Goal: Register for event/course

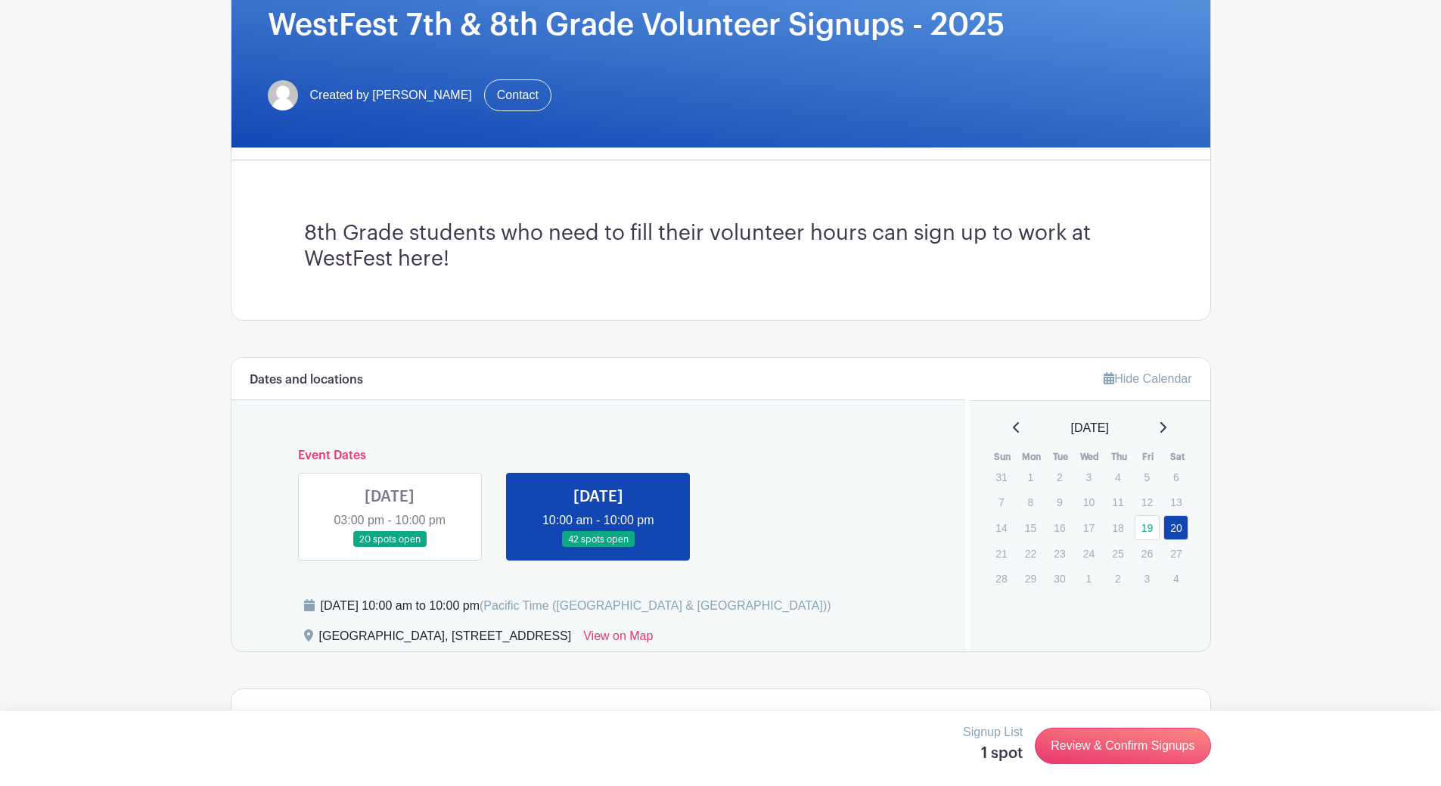
scroll to position [76, 0]
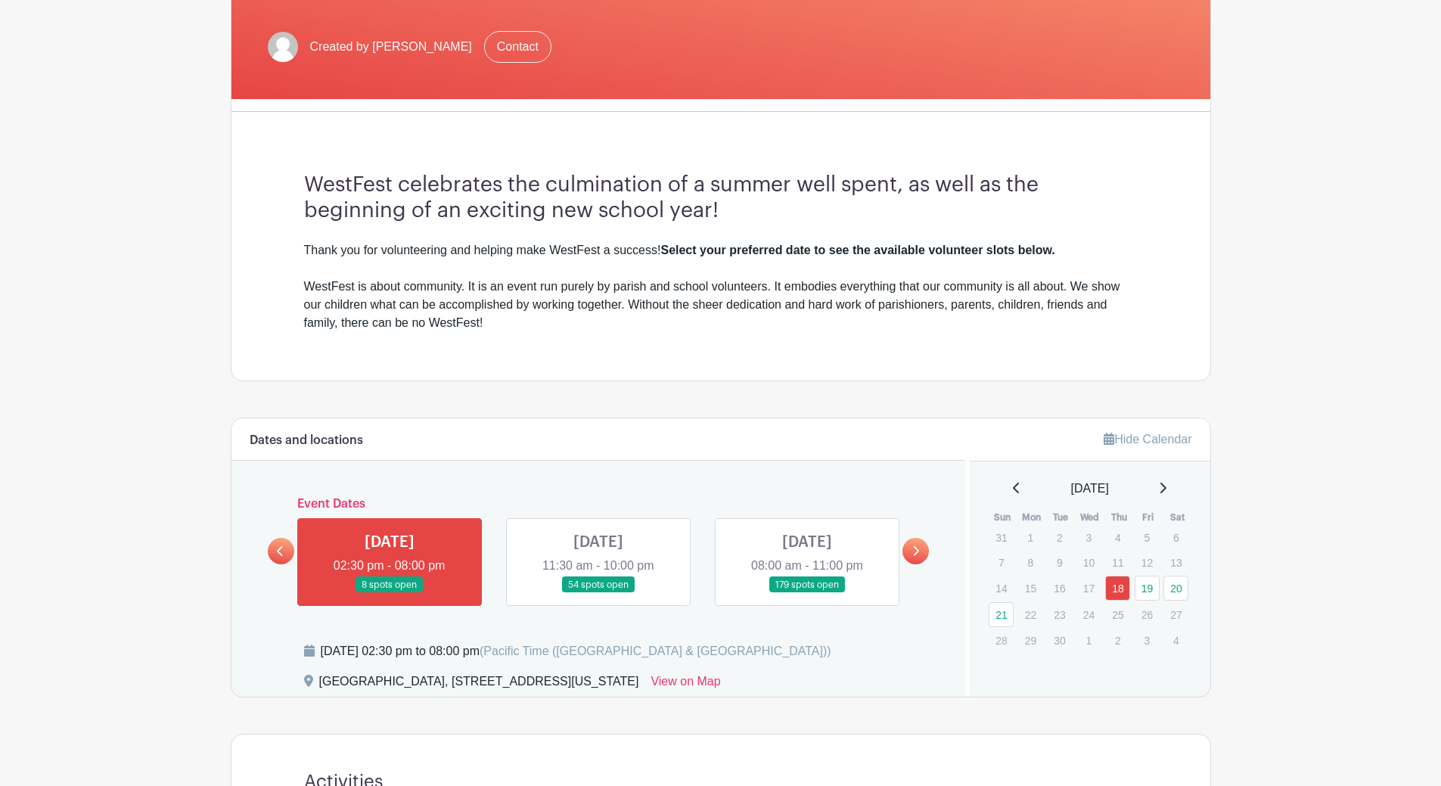
scroll to position [303, 0]
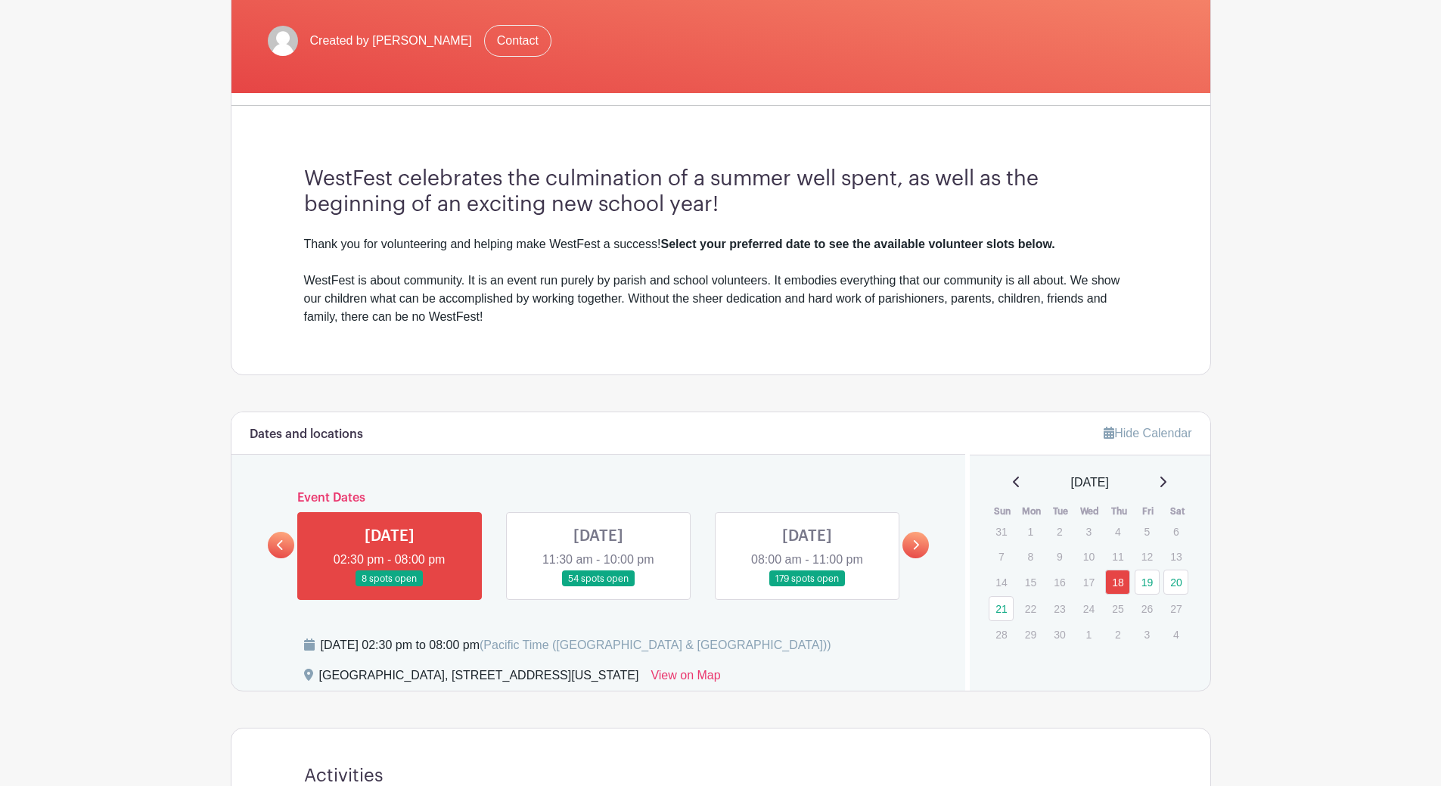
click at [807, 587] on link at bounding box center [807, 587] width 0 height 0
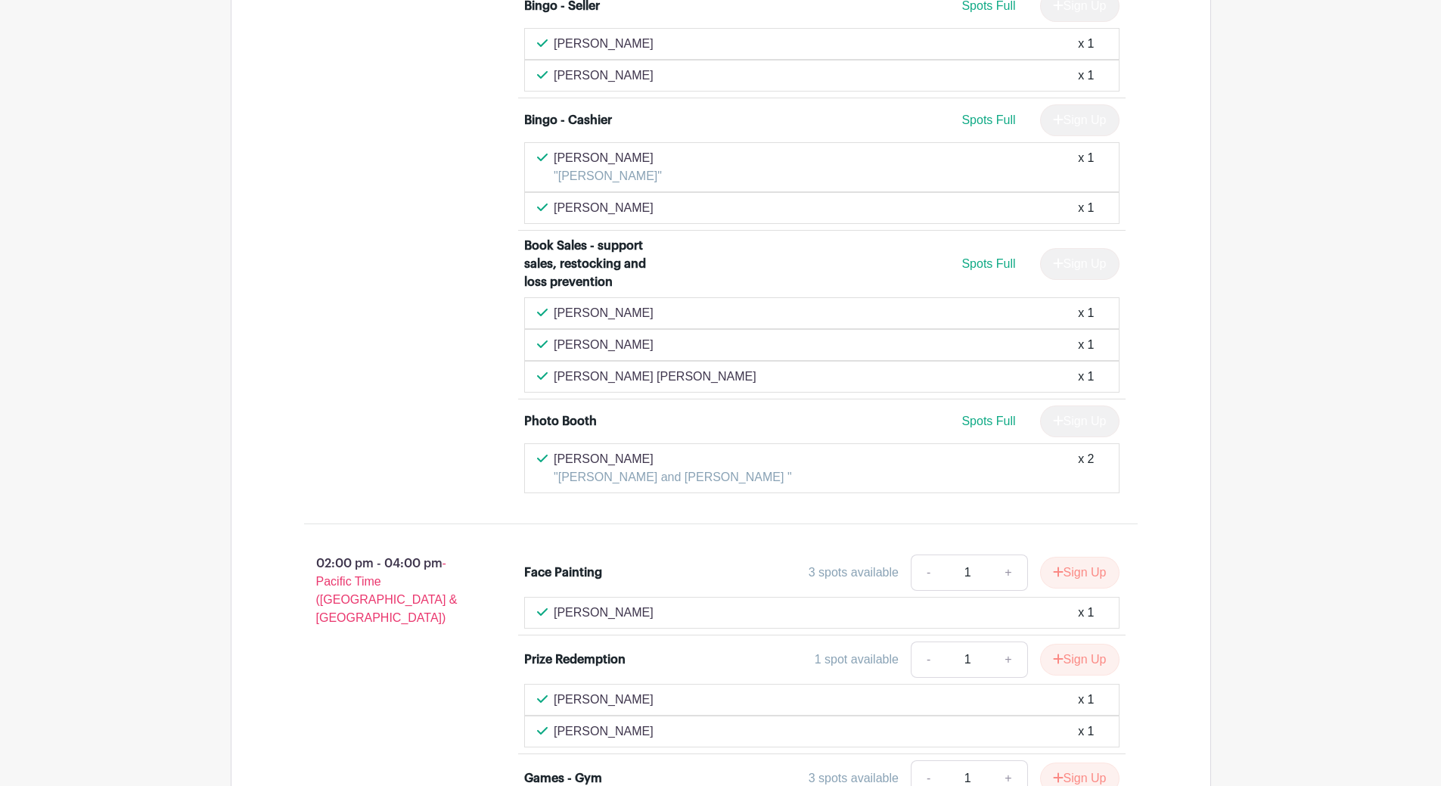
scroll to position [3782, 0]
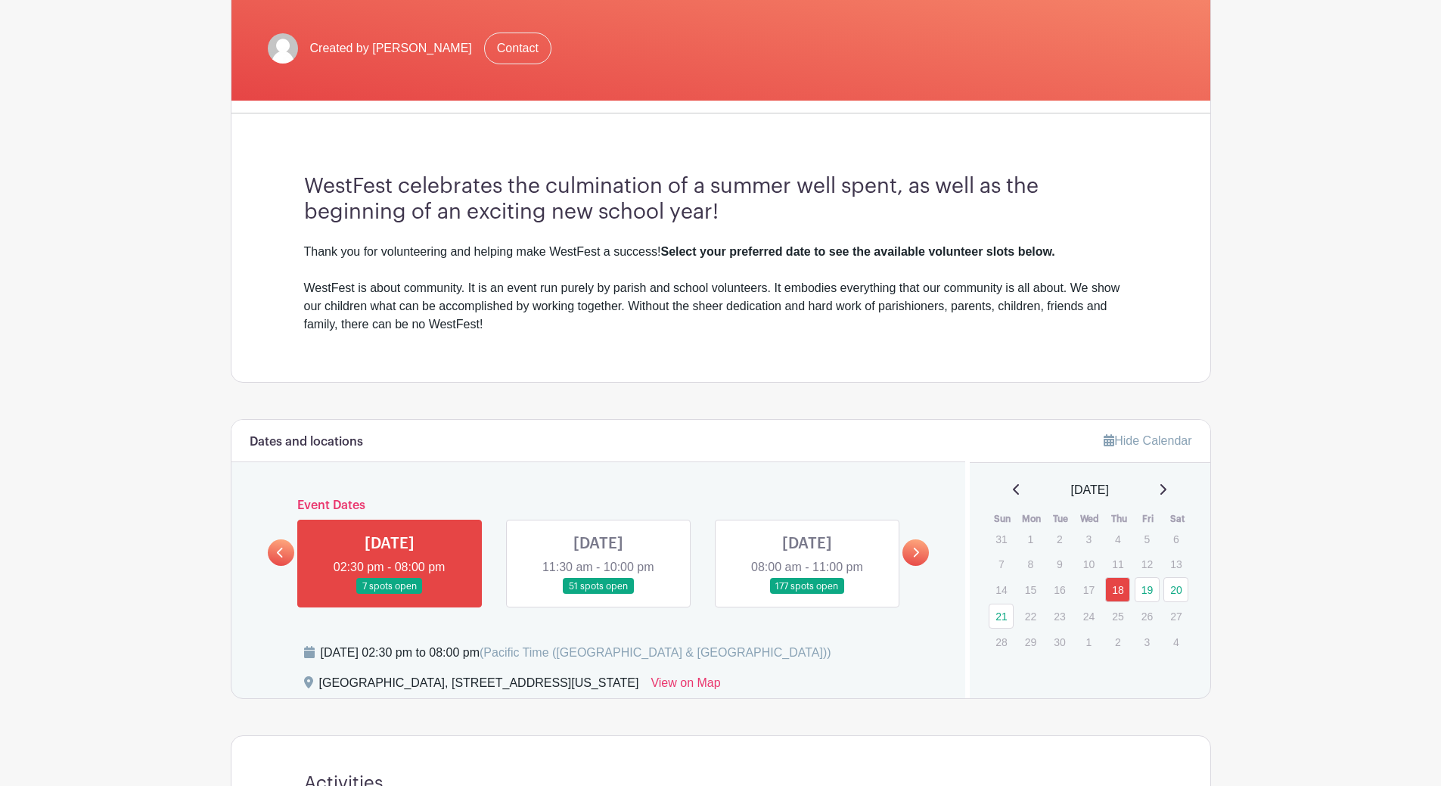
scroll to position [303, 0]
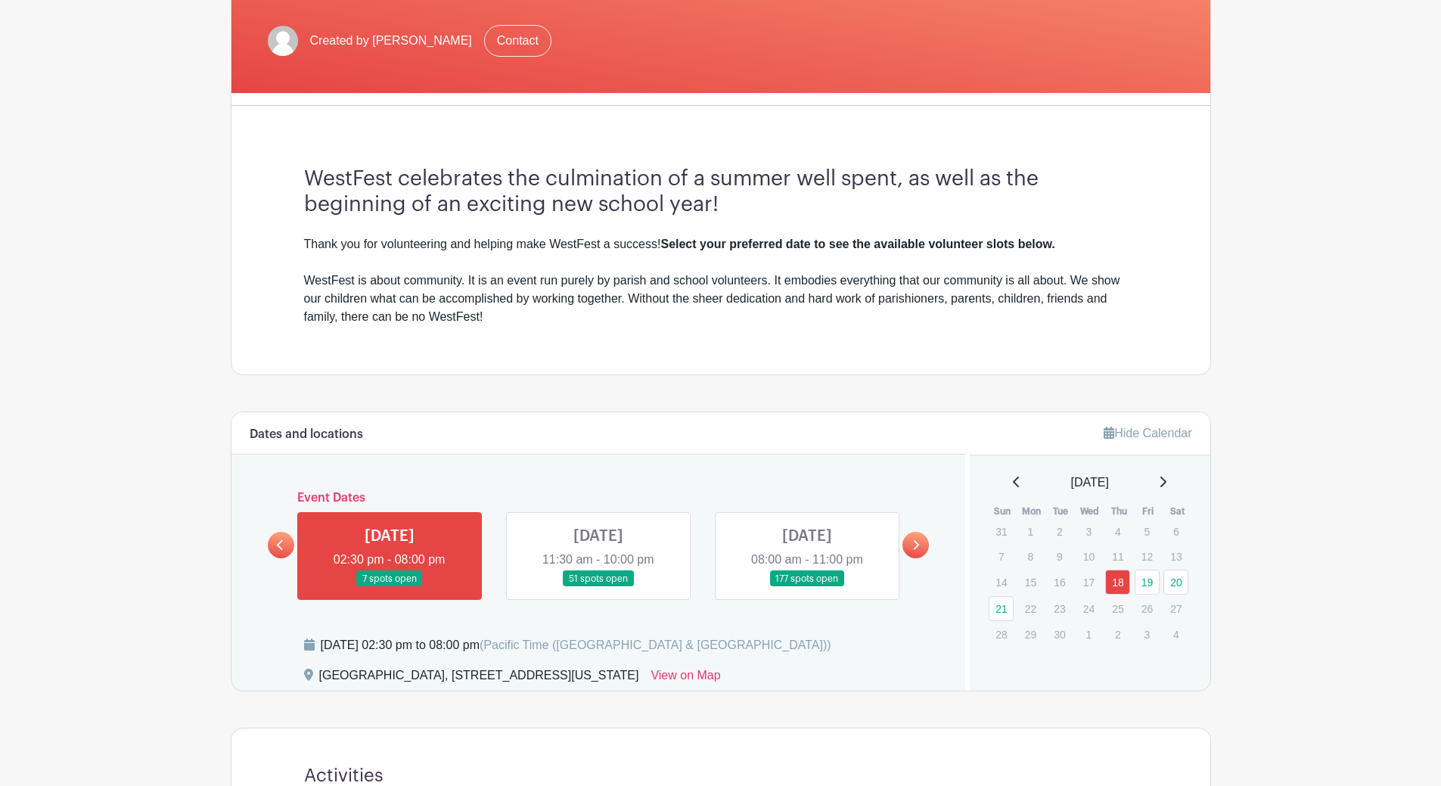
click at [807, 587] on link at bounding box center [807, 587] width 0 height 0
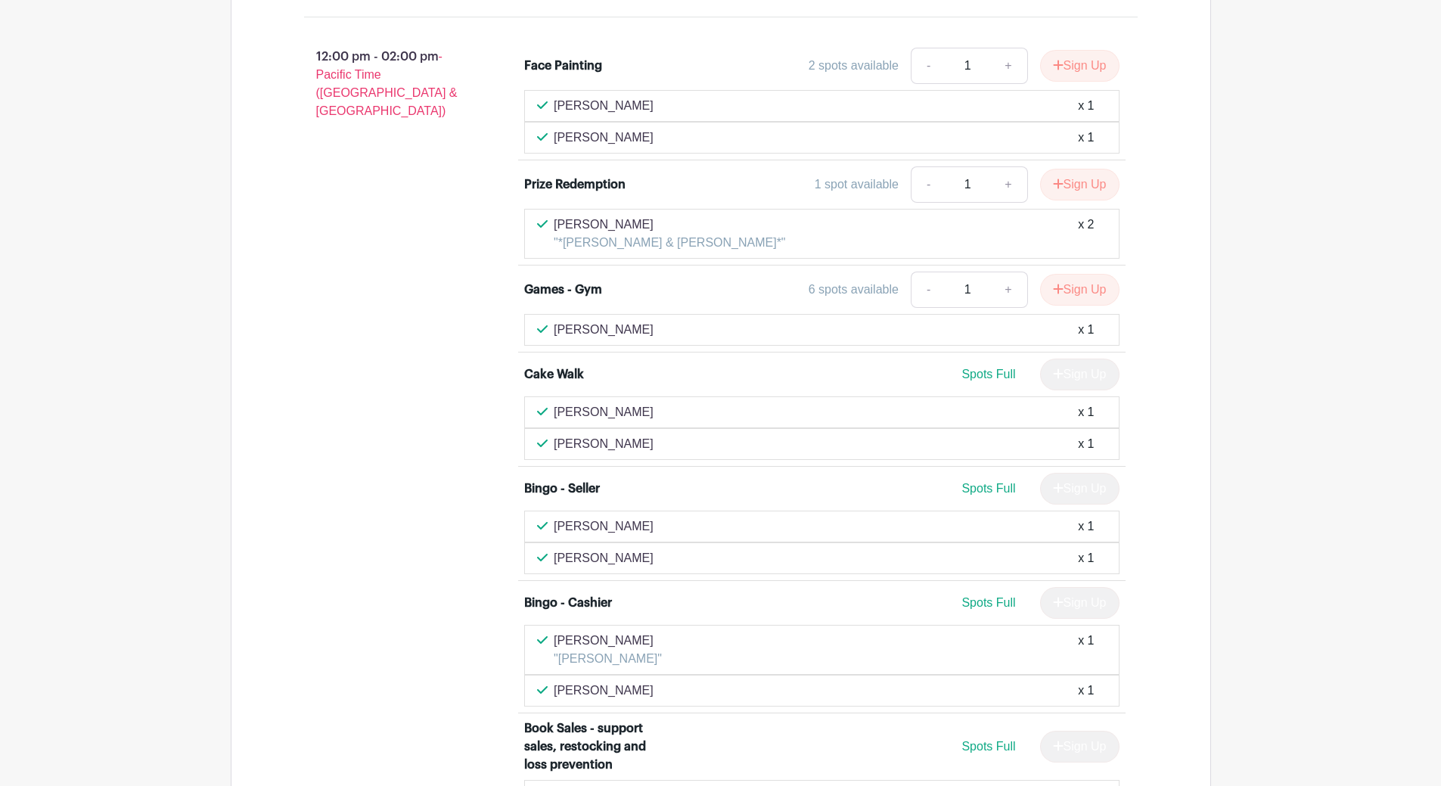
scroll to position [3101, 0]
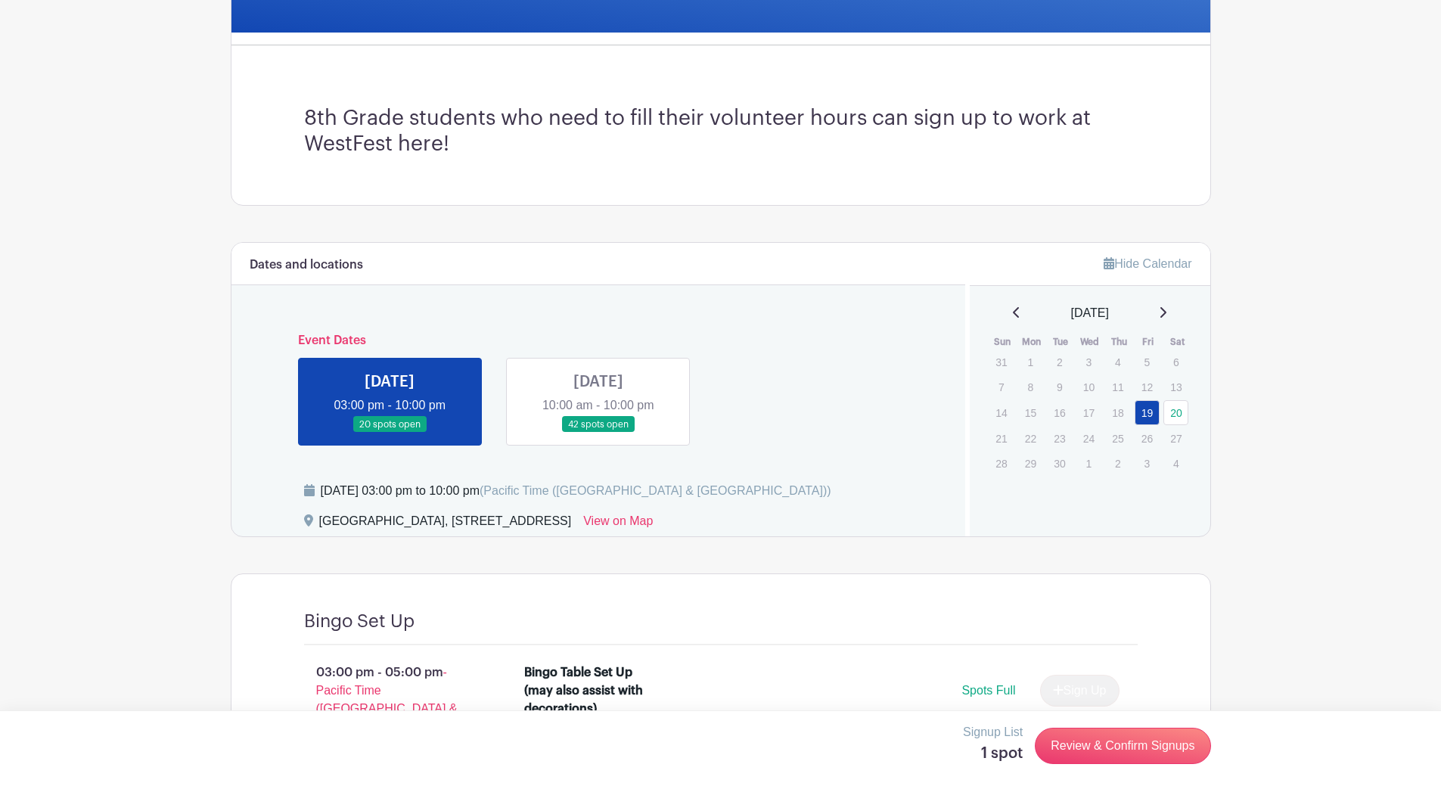
scroll to position [454, 0]
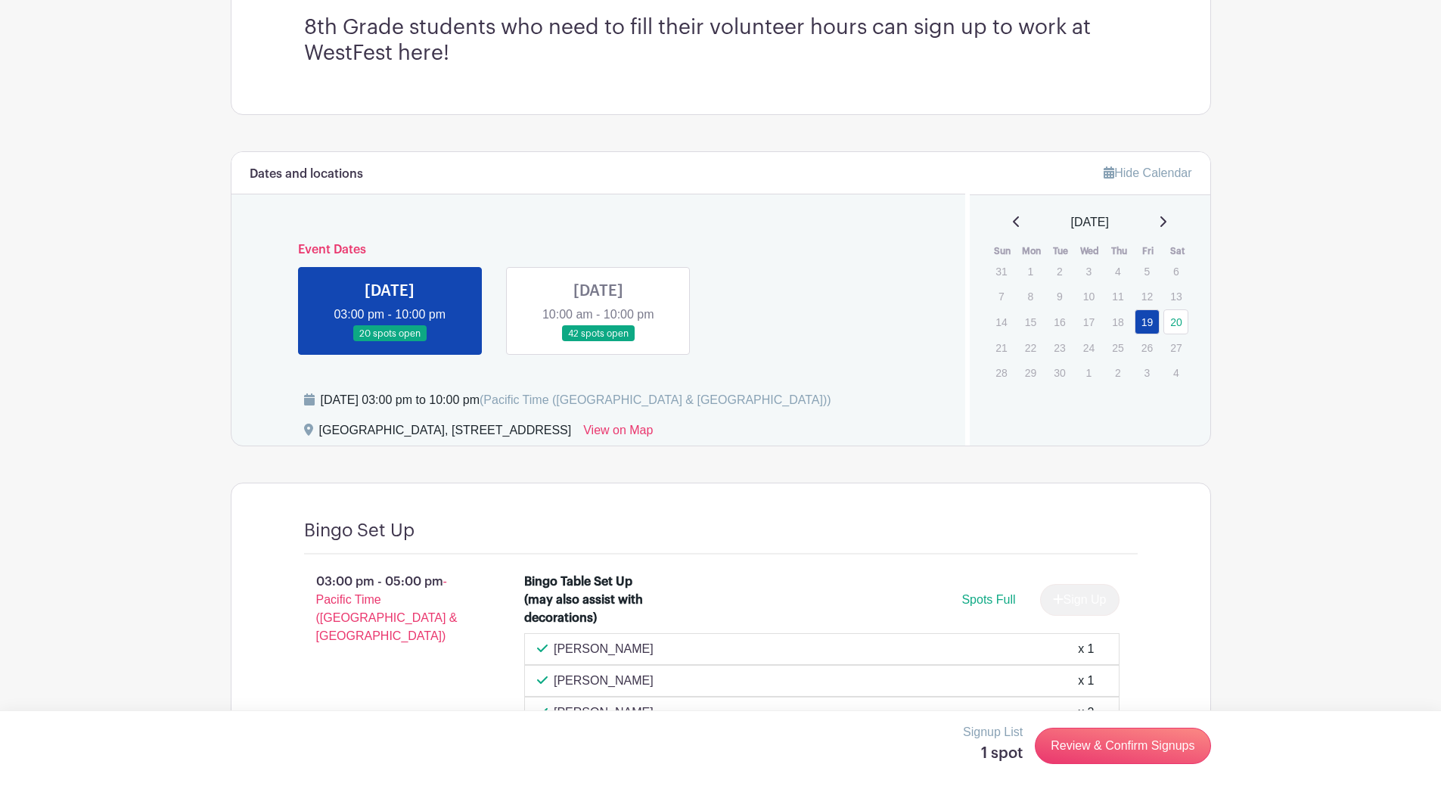
click at [598, 342] on link at bounding box center [598, 342] width 0 height 0
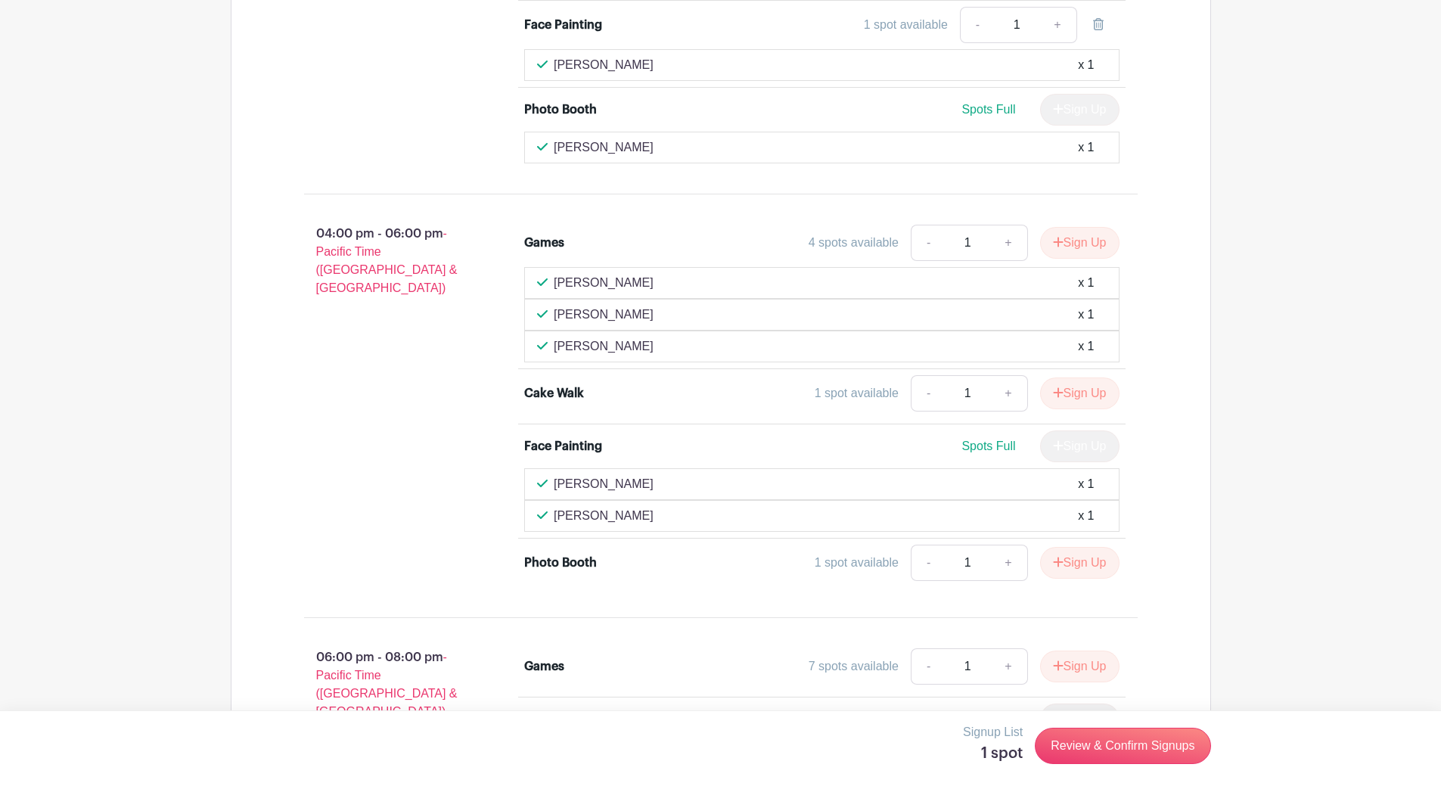
scroll to position [2420, 0]
